Goal: Information Seeking & Learning: Learn about a topic

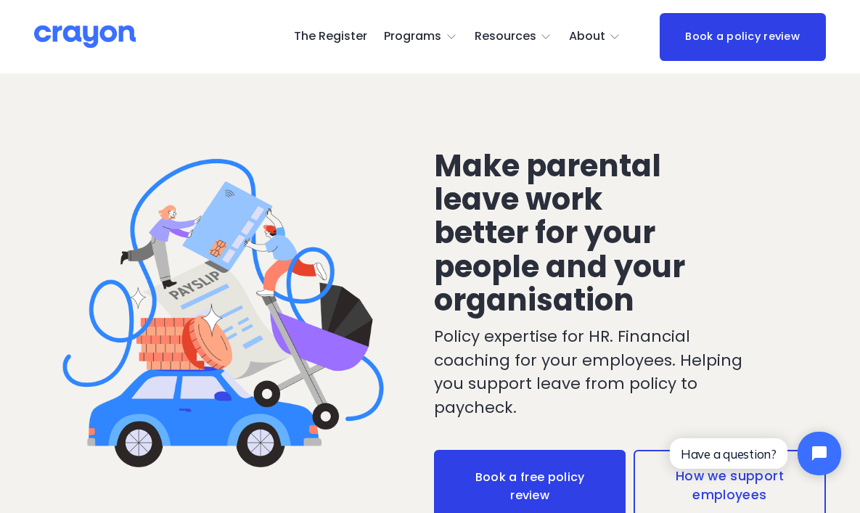
click at [0, 0] on span "Nest: Baby Prep" at bounding box center [0, 0] width 0 height 0
click at [0, 0] on span "Launch: New Grads" at bounding box center [0, 0] width 0 height 0
click at [0, 0] on span "Parent Hub" at bounding box center [0, 0] width 0 height 0
click at [348, 36] on link "The Register" at bounding box center [330, 36] width 73 height 23
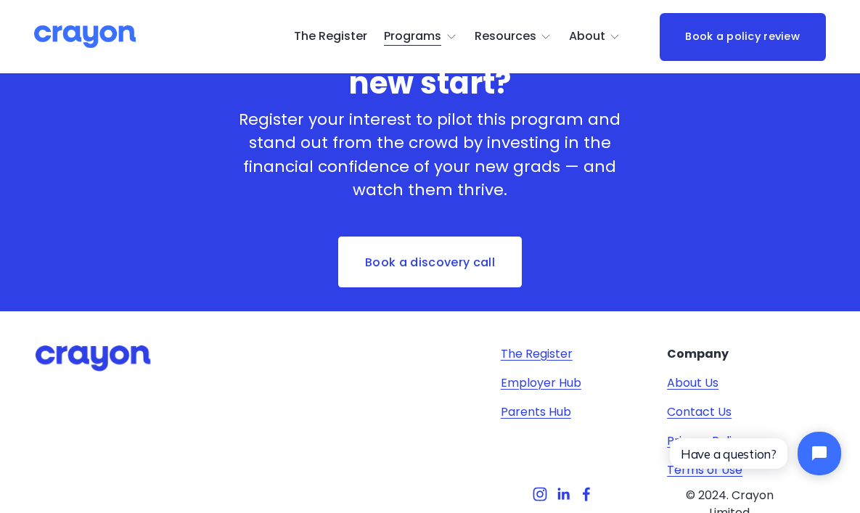
scroll to position [2037, 0]
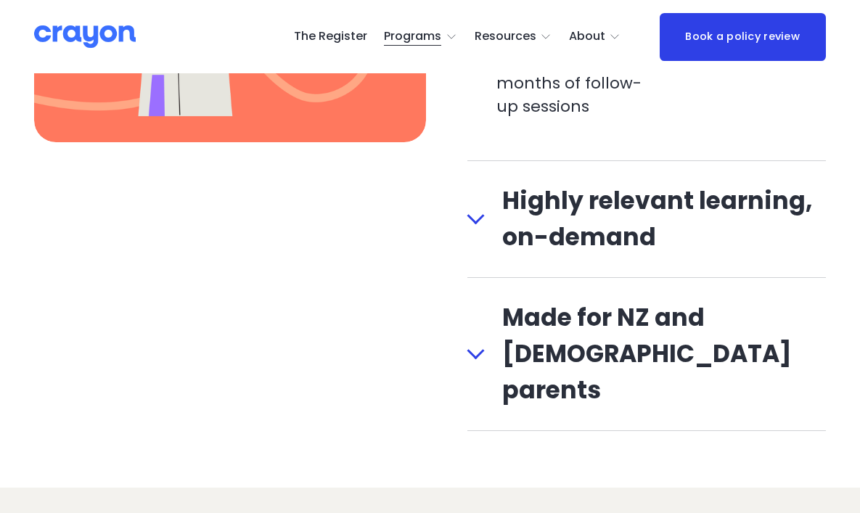
scroll to position [1589, 0]
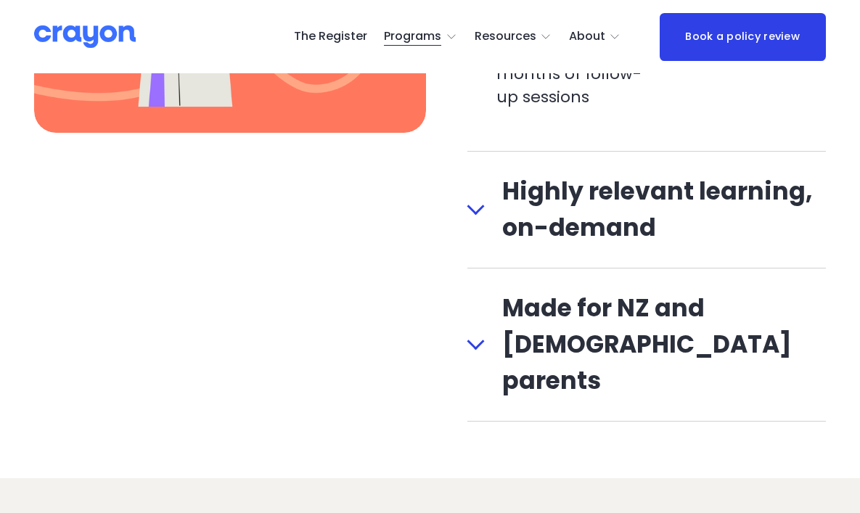
click at [478, 208] on div at bounding box center [475, 205] width 17 height 17
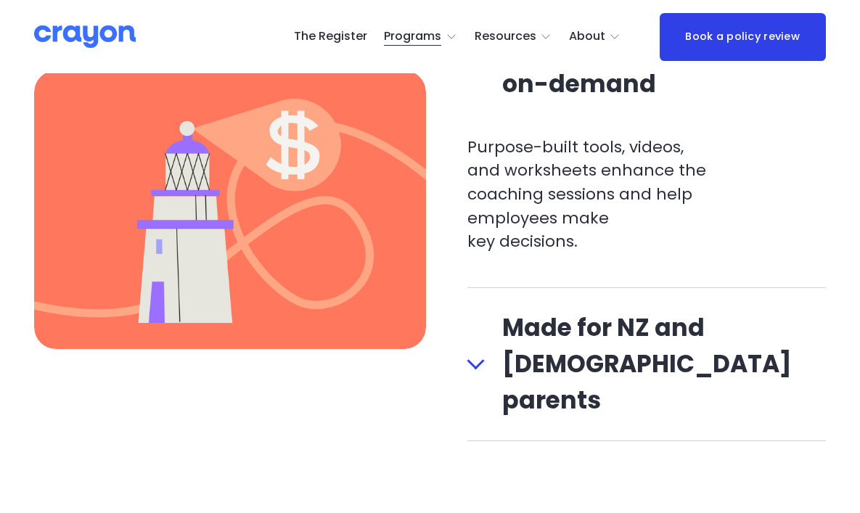
scroll to position [1380, 0]
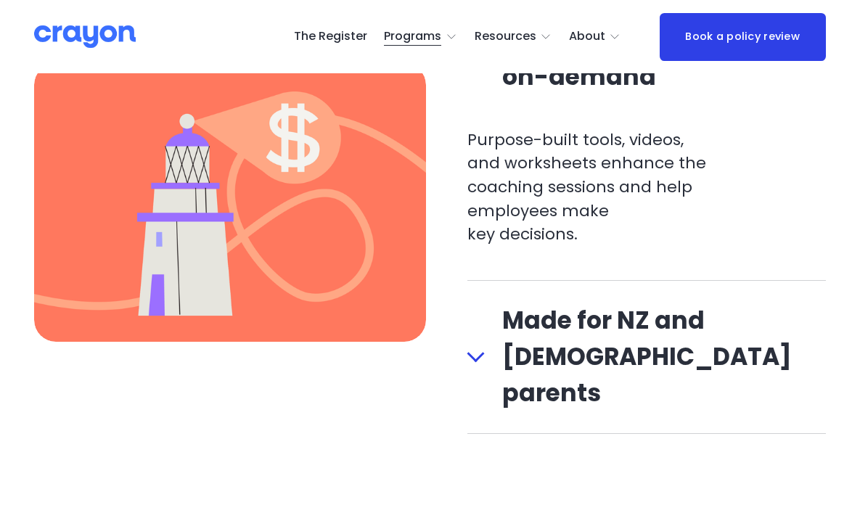
click at [470, 345] on div at bounding box center [475, 353] width 17 height 17
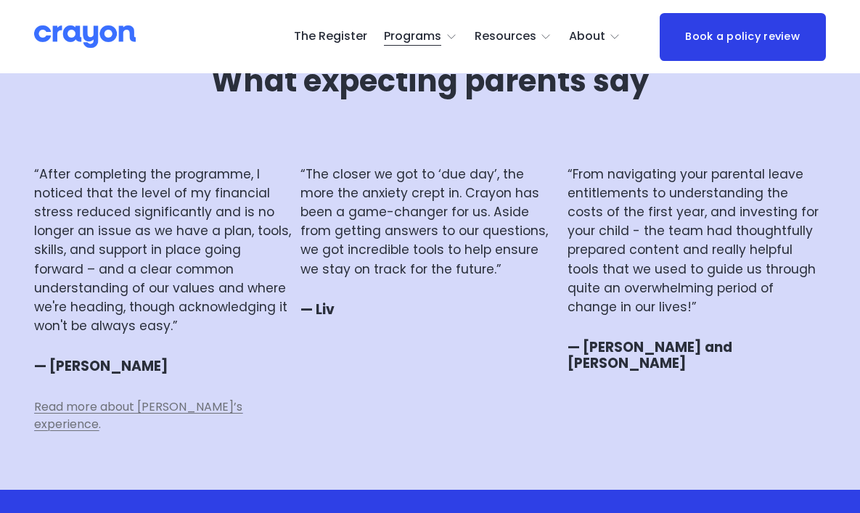
scroll to position [3222, 0]
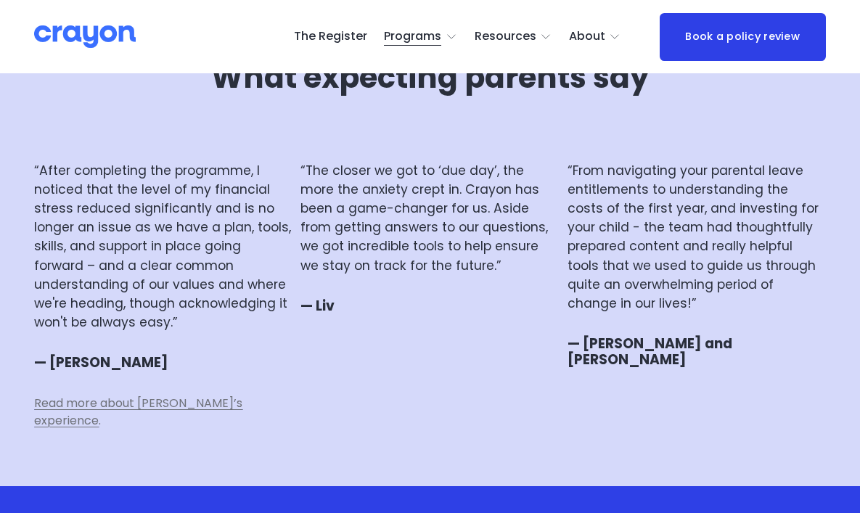
click at [210, 395] on span "Read more about Svetlana’s experience" at bounding box center [138, 412] width 208 height 34
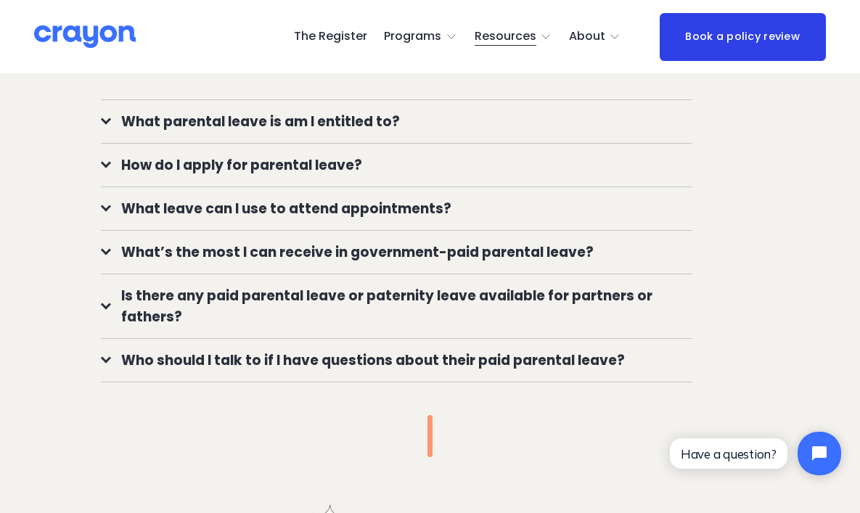
scroll to position [1047, 0]
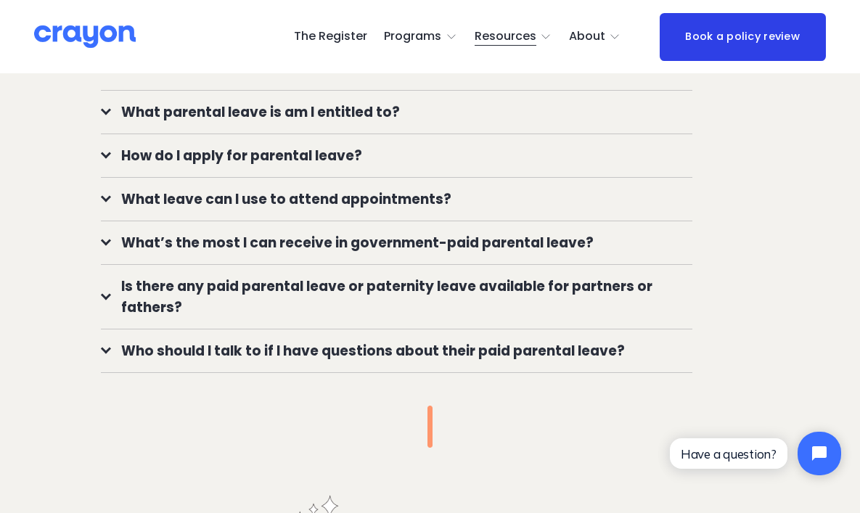
click at [398, 276] on span "Is there any paid parental leave or paternity leave available for partners or f…" at bounding box center [401, 297] width 581 height 42
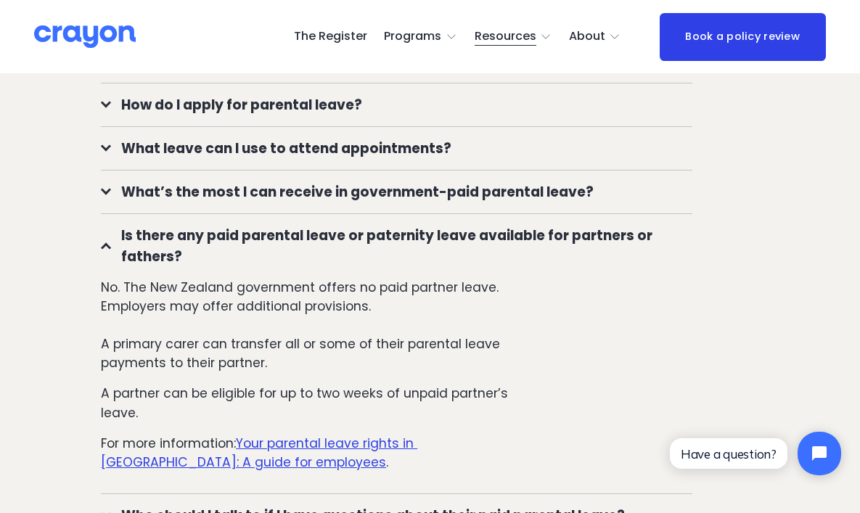
scroll to position [1100, 0]
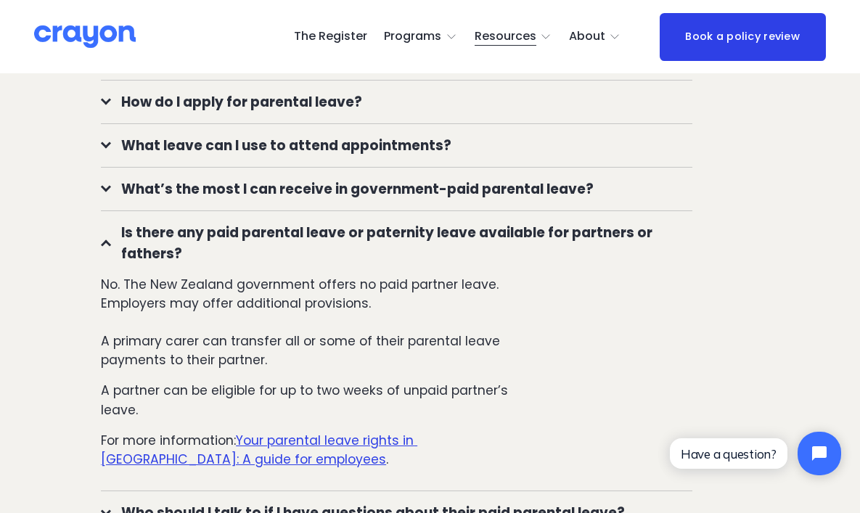
click at [388, 233] on span "Is there any paid parental leave or paternity leave available for partners or f…" at bounding box center [401, 243] width 581 height 42
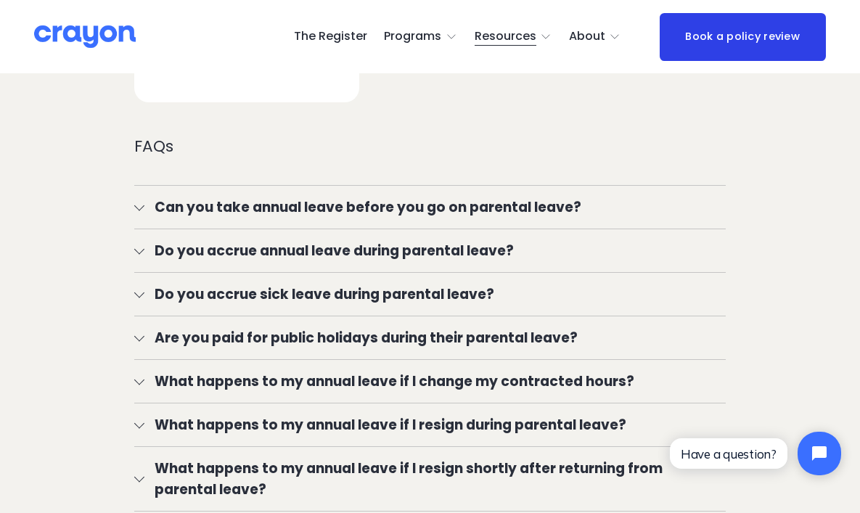
scroll to position [1972, 0]
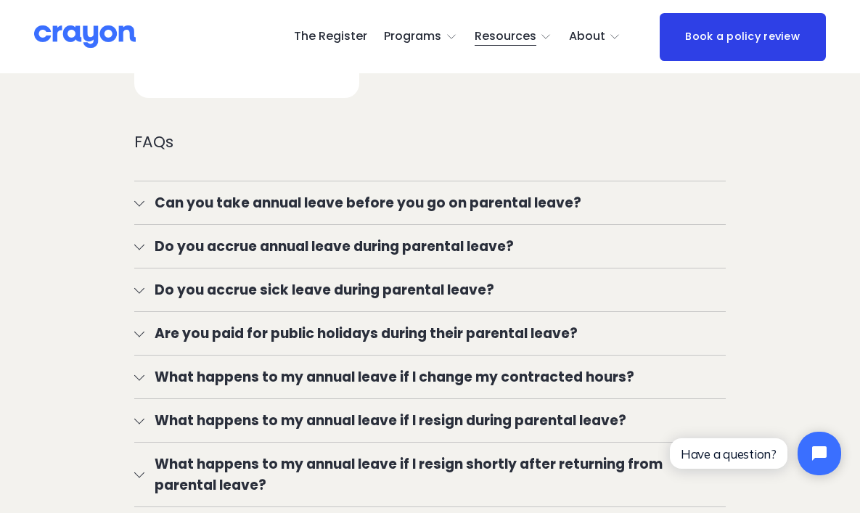
click at [363, 192] on span "Can you take annual leave before you go on parental leave?" at bounding box center [434, 202] width 581 height 21
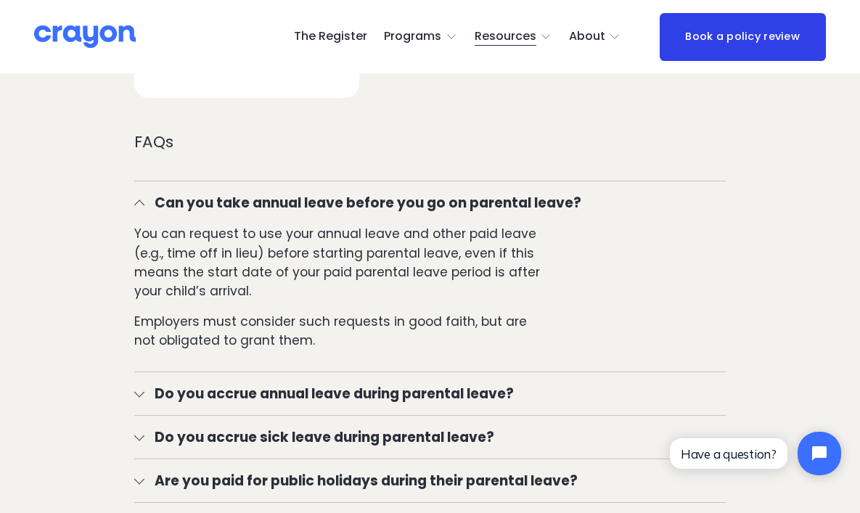
click at [363, 192] on span "Can you take annual leave before you go on parental leave?" at bounding box center [434, 202] width 581 height 21
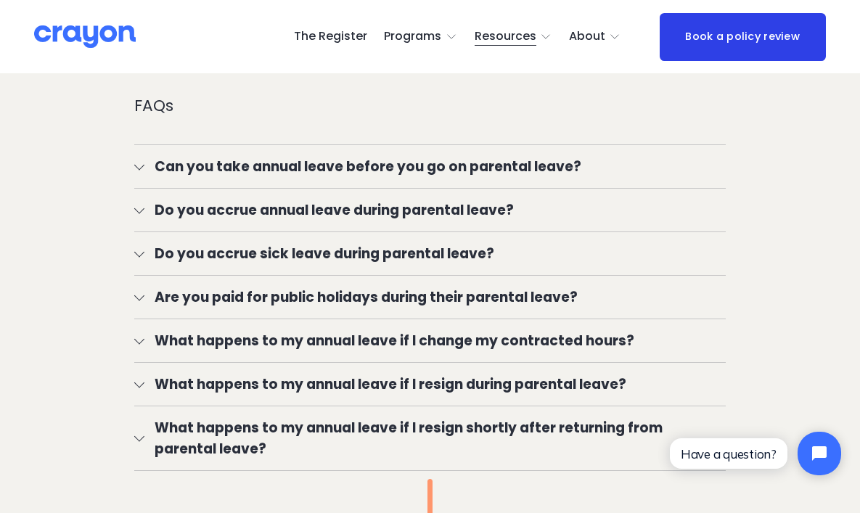
scroll to position [2011, 0]
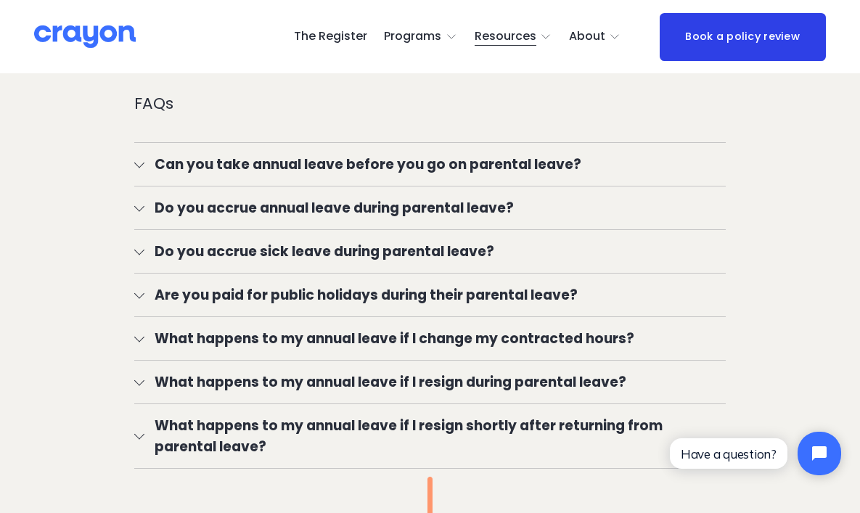
click at [319, 241] on span "Do you accrue sick leave during parental leave?" at bounding box center [434, 251] width 581 height 21
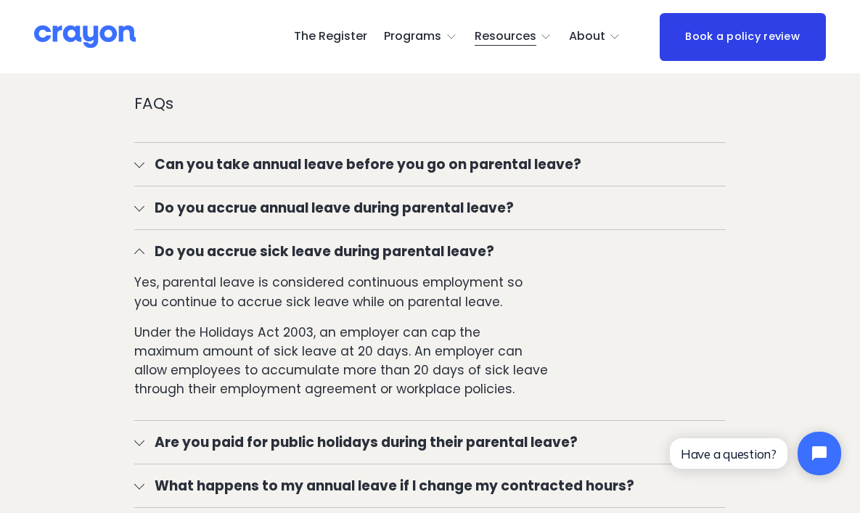
click at [319, 241] on span "Do you accrue sick leave during parental leave?" at bounding box center [434, 251] width 581 height 21
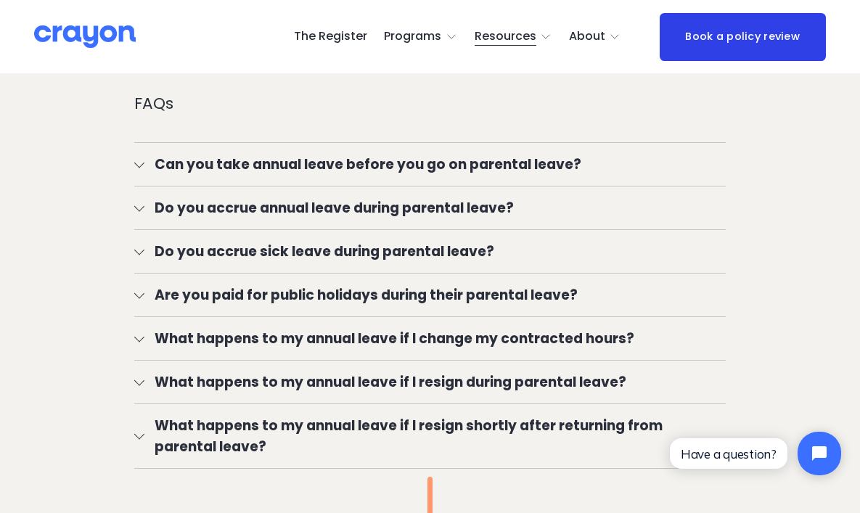
click at [320, 194] on button "Do you accrue annual leave during parental leave?" at bounding box center [429, 207] width 591 height 43
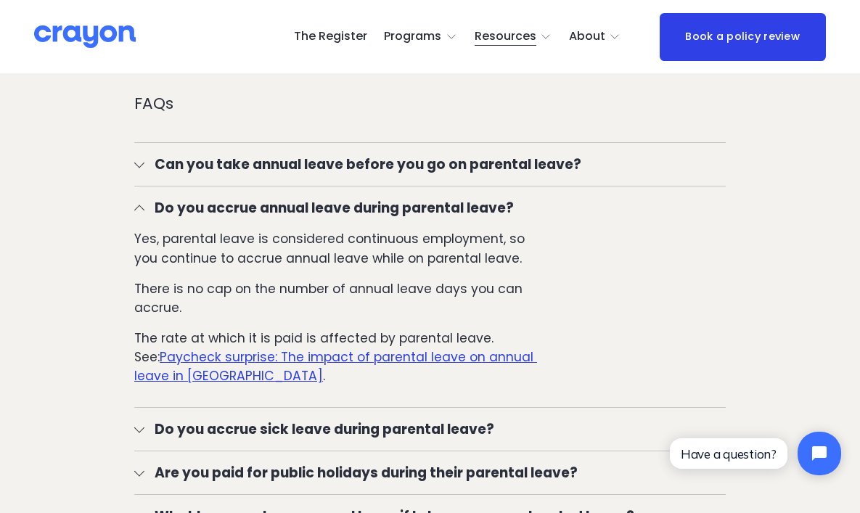
click at [332, 197] on span "Do you accrue annual leave during parental leave?" at bounding box center [434, 207] width 581 height 21
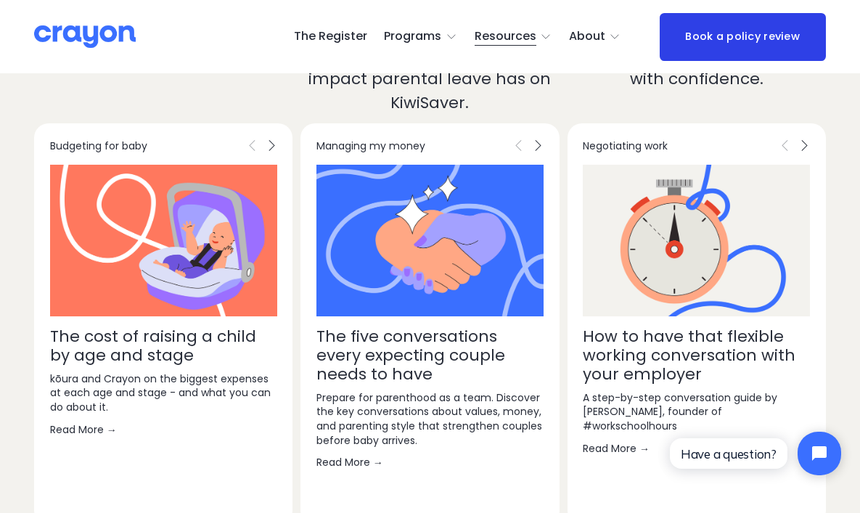
scroll to position [2809, 0]
click at [151, 324] on link "The cost of raising a child by age and stage" at bounding box center [153, 344] width 206 height 41
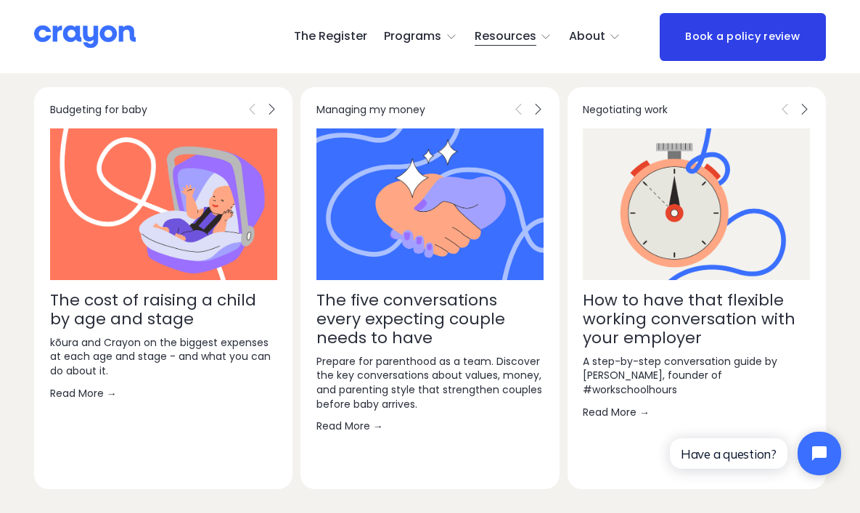
scroll to position [2848, 0]
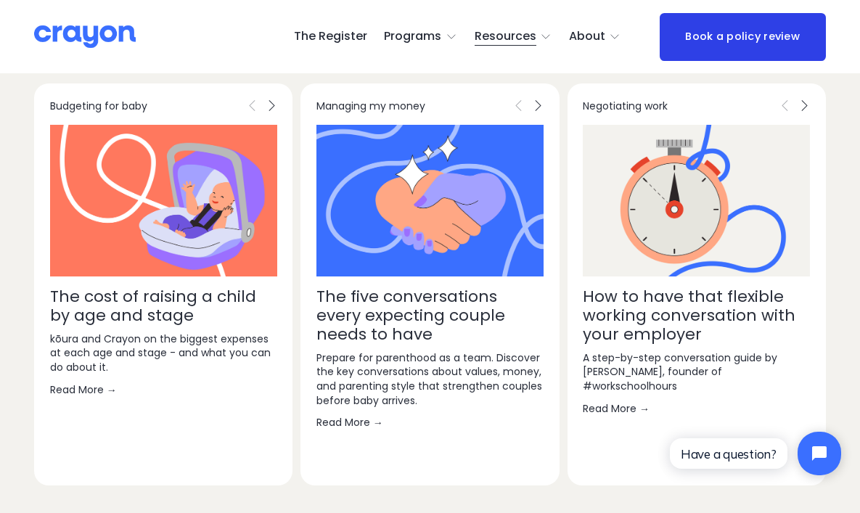
click at [372, 285] on link "The five conversations every expecting couple needs to have" at bounding box center [410, 315] width 189 height 60
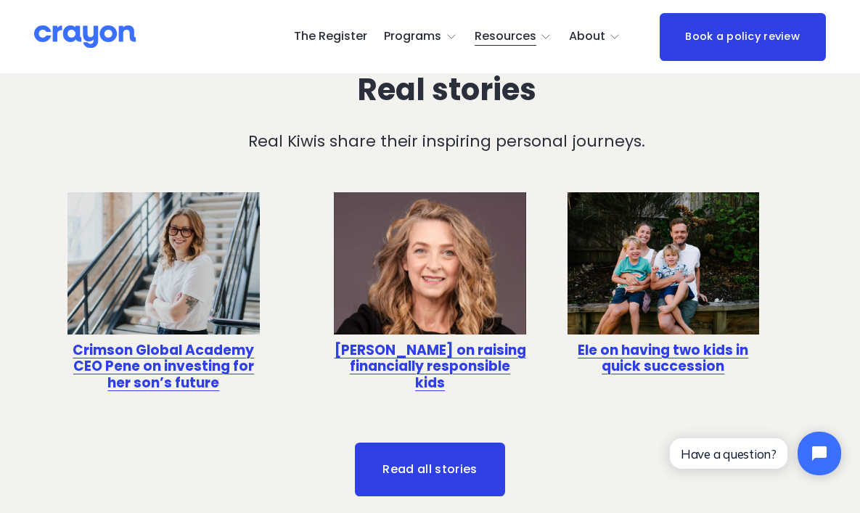
scroll to position [3423, 0]
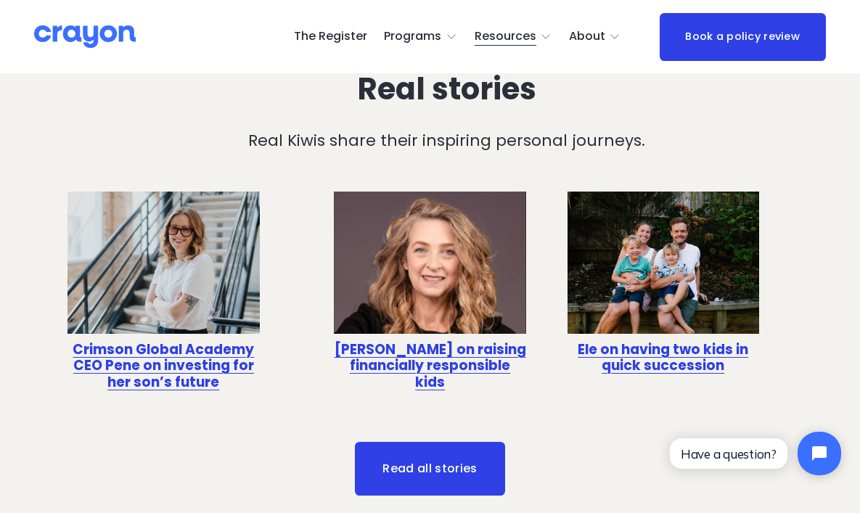
click at [604, 339] on link "Ele on having two kids in quick succession" at bounding box center [662, 357] width 170 height 36
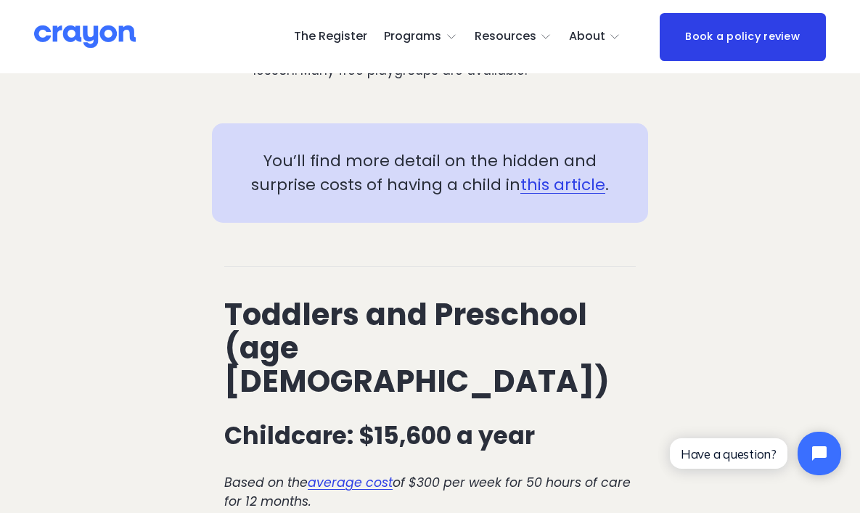
scroll to position [2096, 0]
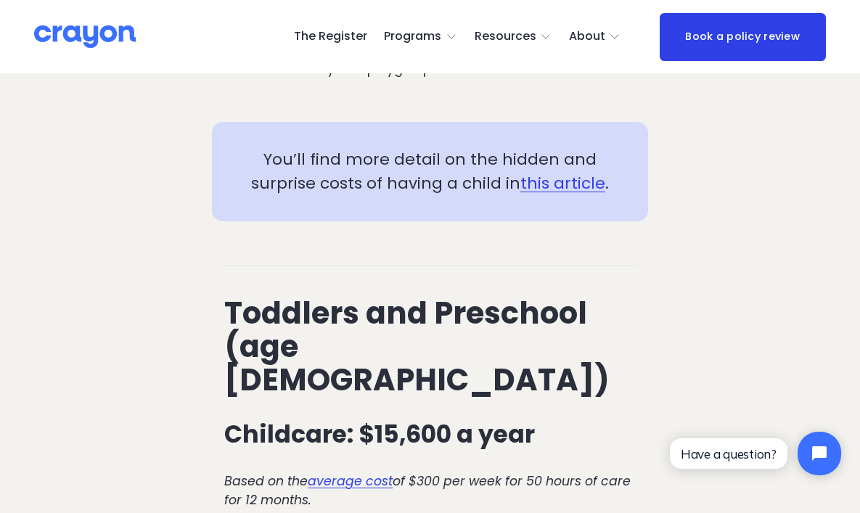
click at [568, 172] on link "this article" at bounding box center [562, 183] width 85 height 22
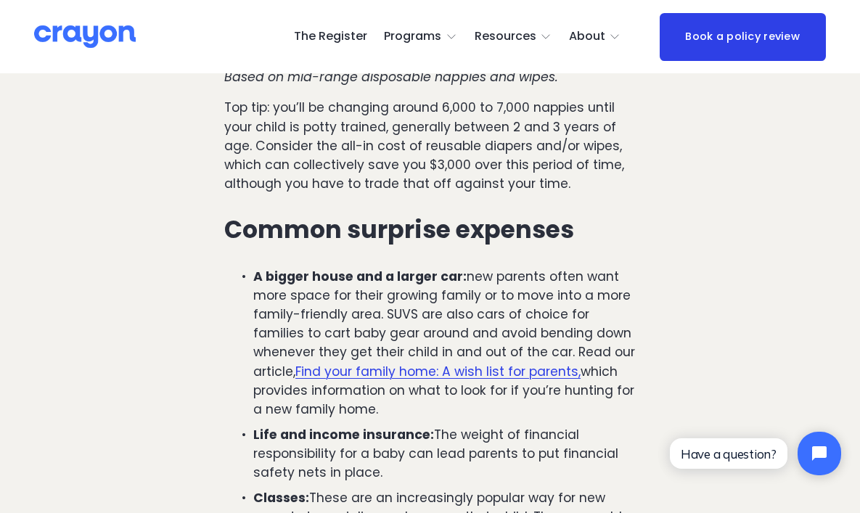
scroll to position [1596, 0]
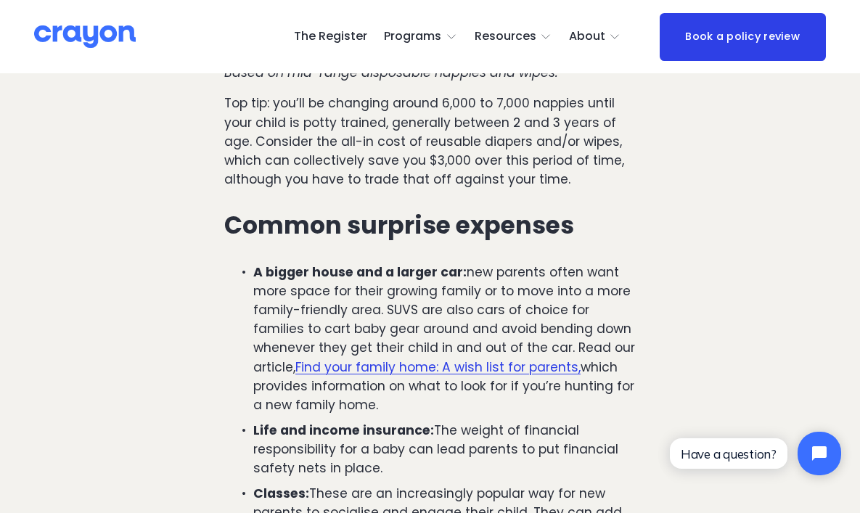
click at [495, 358] on link "Find your family home: A wish list for parents," at bounding box center [437, 366] width 285 height 17
click at [466, 358] on link "Find your family home: A wish list for parents," at bounding box center [437, 366] width 285 height 17
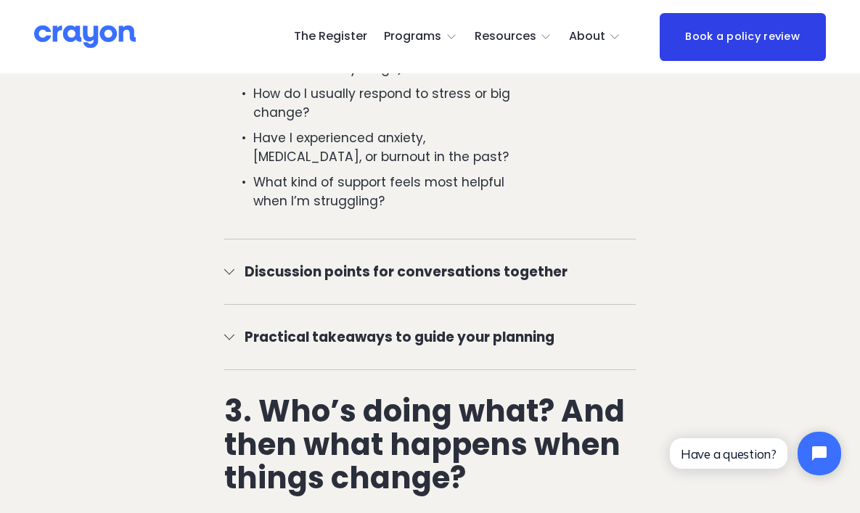
scroll to position [2624, 0]
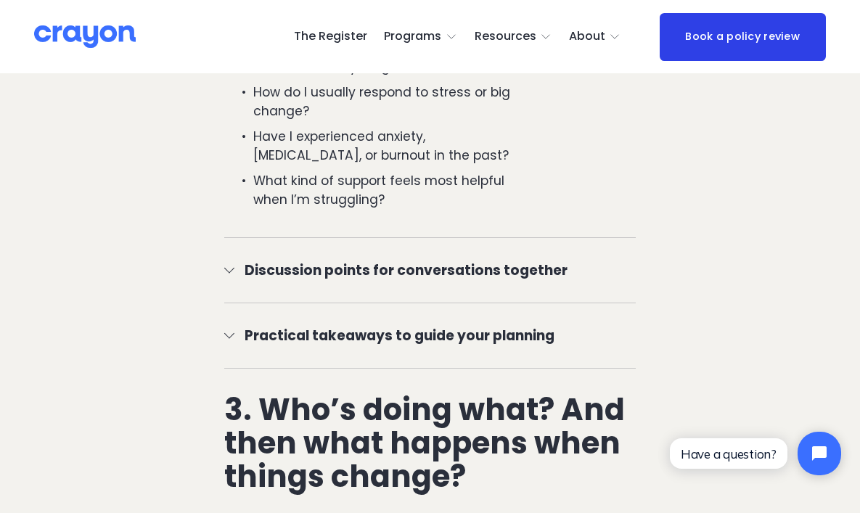
click at [480, 260] on span "Discussion points for conversations together" at bounding box center [434, 270] width 401 height 21
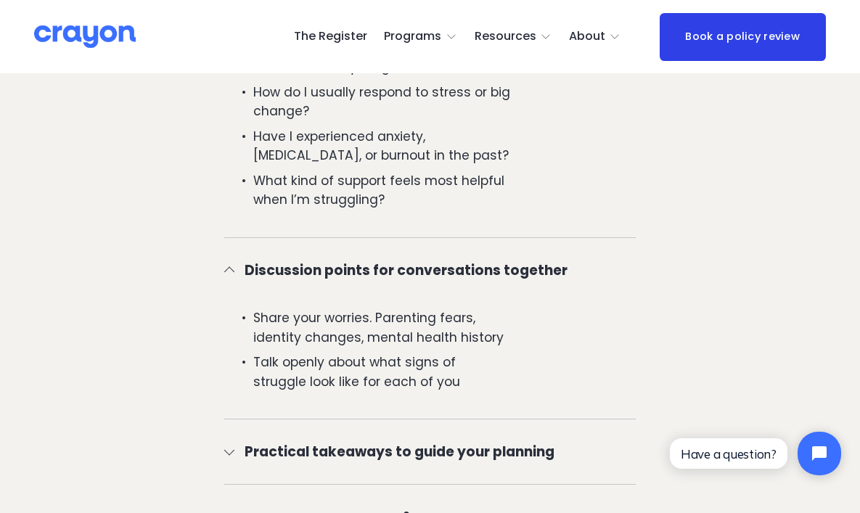
click at [472, 441] on span "Practical takeaways to guide your planning" at bounding box center [434, 451] width 401 height 21
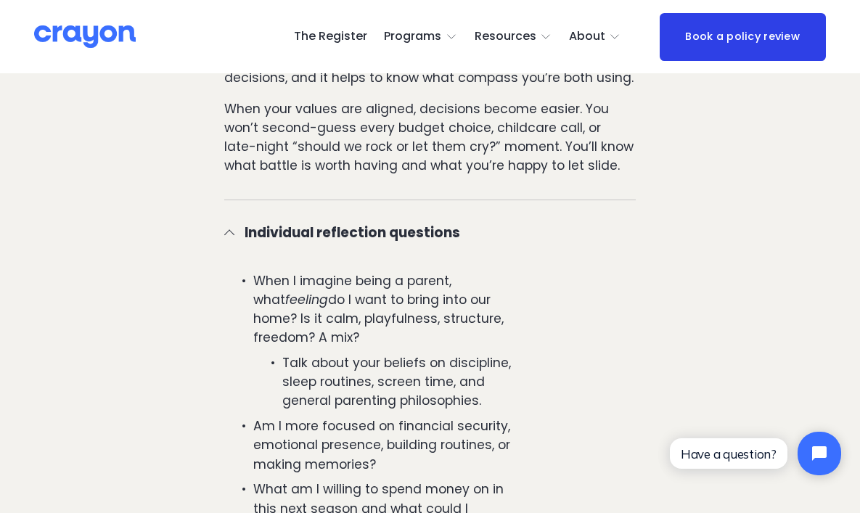
scroll to position [5426, 0]
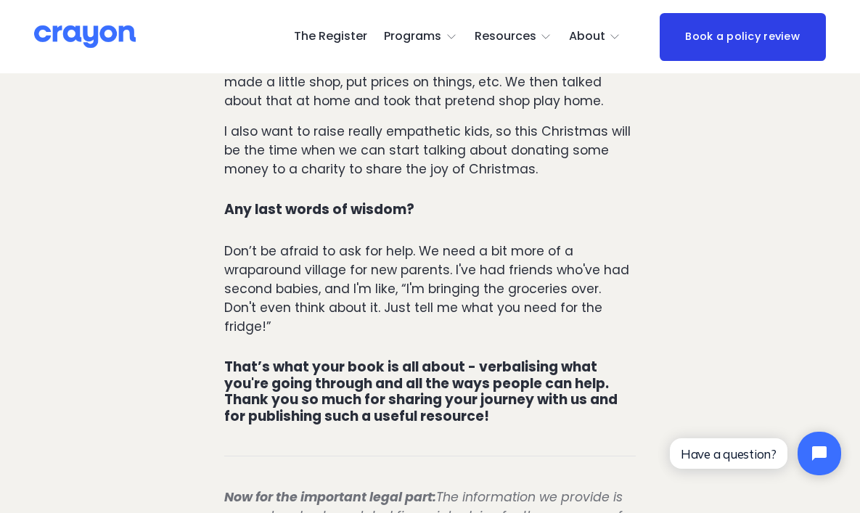
scroll to position [5254, 0]
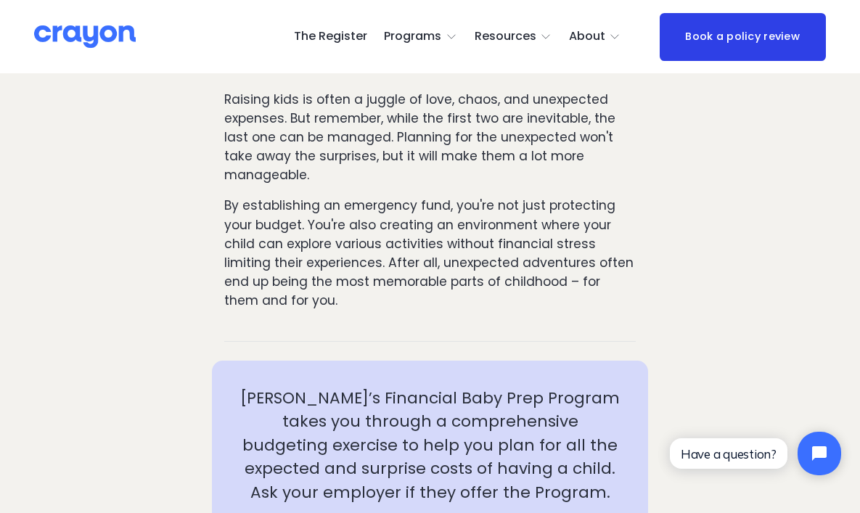
scroll to position [2425, 0]
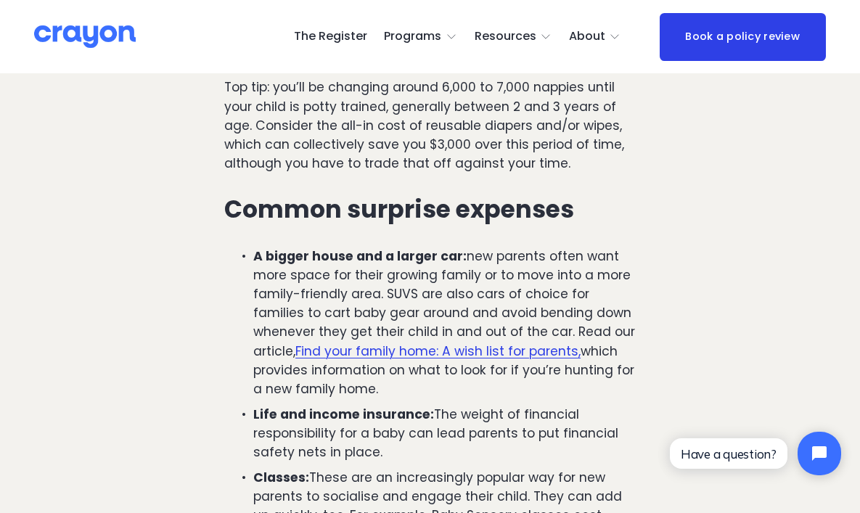
scroll to position [1615, 0]
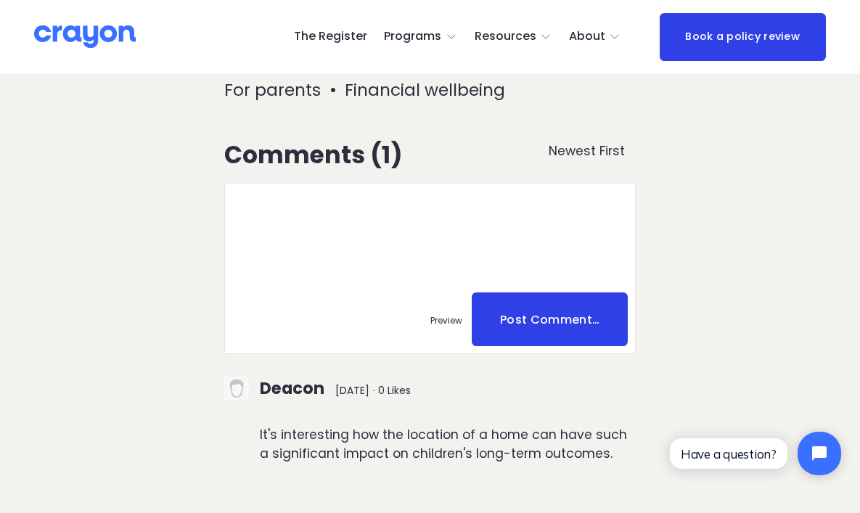
scroll to position [5547, 0]
